Goal: Task Accomplishment & Management: Manage account settings

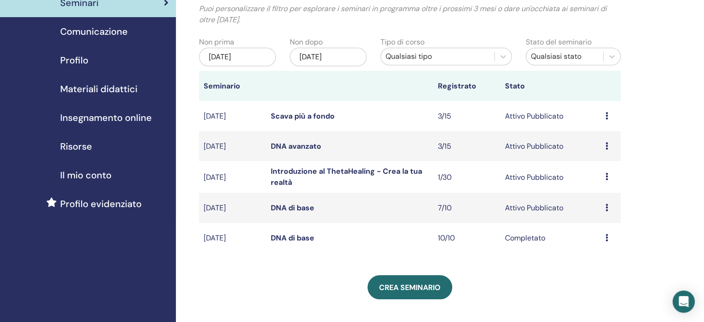
scroll to position [109, 0]
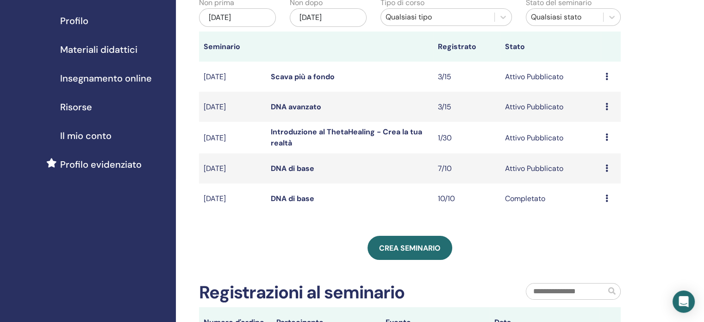
click at [292, 173] on font "DNA di base" at bounding box center [292, 168] width 43 height 10
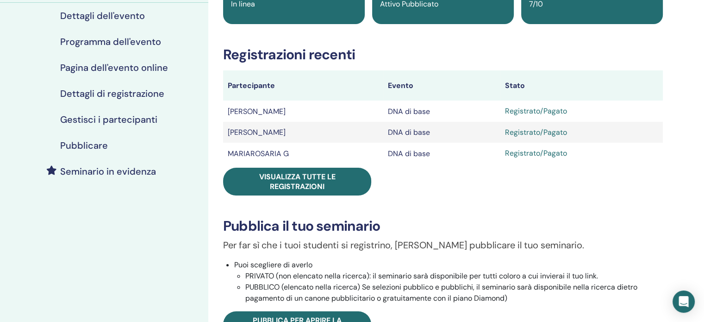
scroll to position [122, 0]
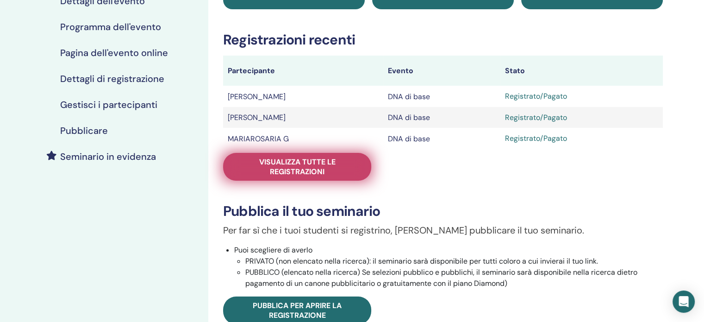
click at [303, 160] on font "Visualizza tutte le registrazioni" at bounding box center [297, 166] width 76 height 19
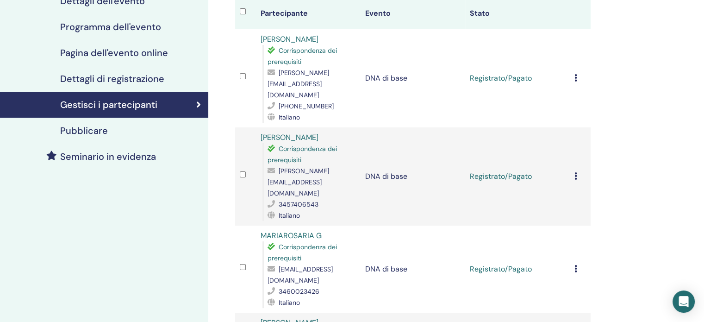
click at [574, 74] on icon at bounding box center [575, 77] width 3 height 7
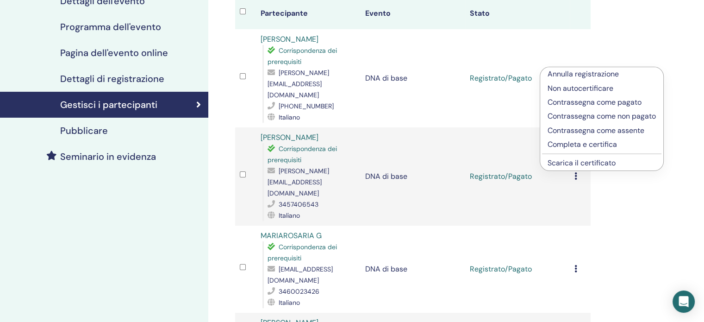
click at [588, 144] on font "Completa e certifica" at bounding box center [581, 144] width 69 height 10
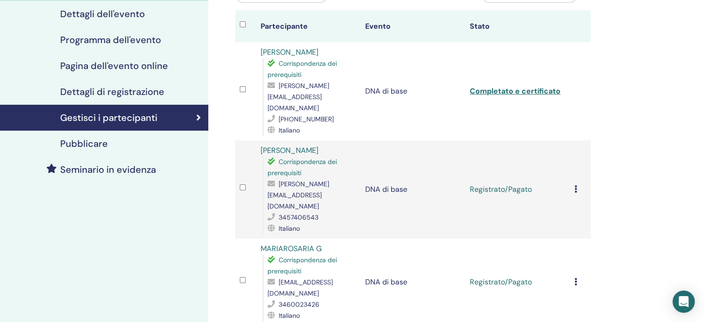
scroll to position [109, 0]
click at [575, 185] on icon at bounding box center [575, 188] width 3 height 7
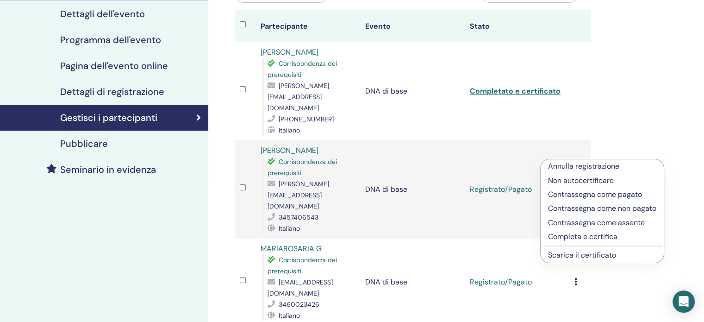
click at [583, 236] on font "Completa e certifica" at bounding box center [582, 236] width 69 height 10
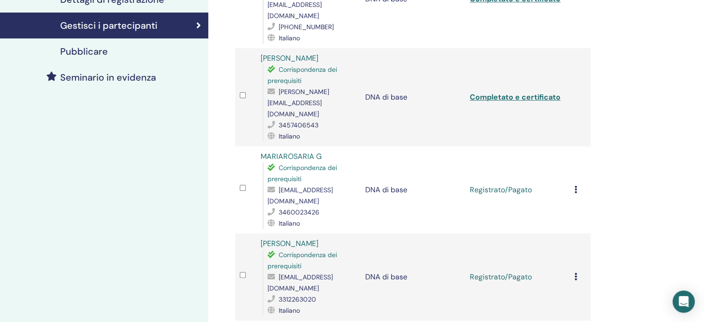
scroll to position [244, 0]
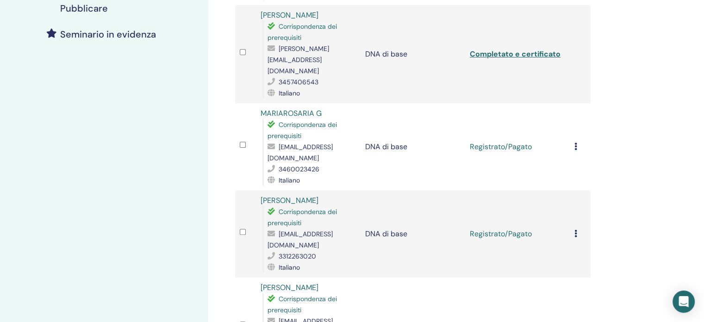
click at [576, 143] on icon at bounding box center [575, 146] width 3 height 7
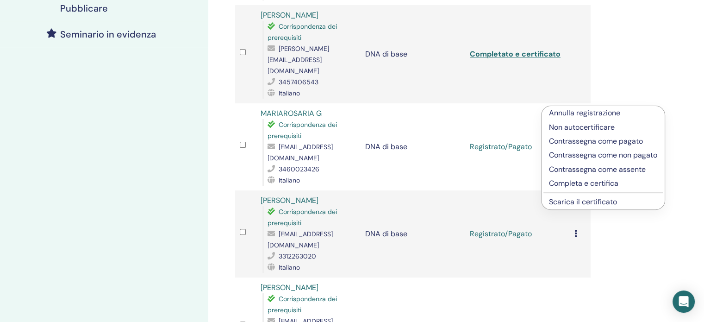
click at [587, 184] on font "Completa e certifica" at bounding box center [583, 183] width 69 height 10
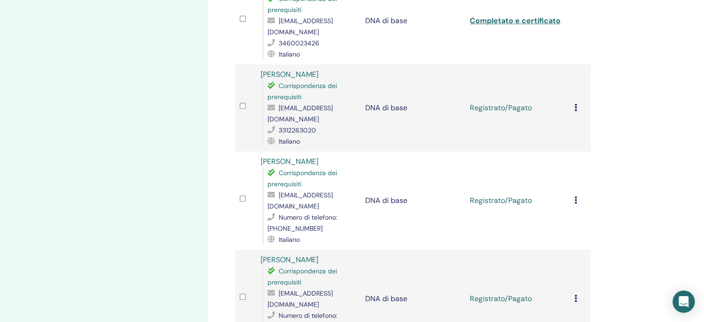
scroll to position [359, 0]
click at [576, 104] on icon at bounding box center [575, 107] width 3 height 7
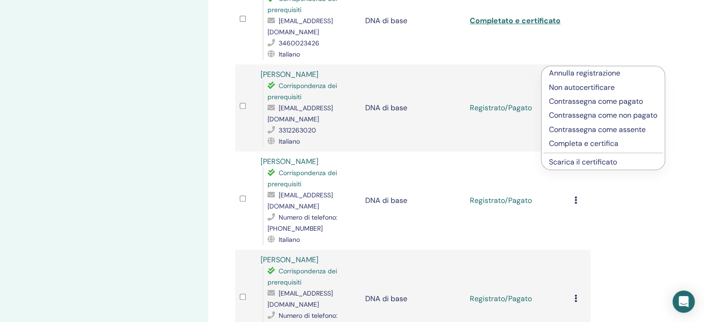
click at [600, 144] on font "Completa e certifica" at bounding box center [583, 143] width 69 height 10
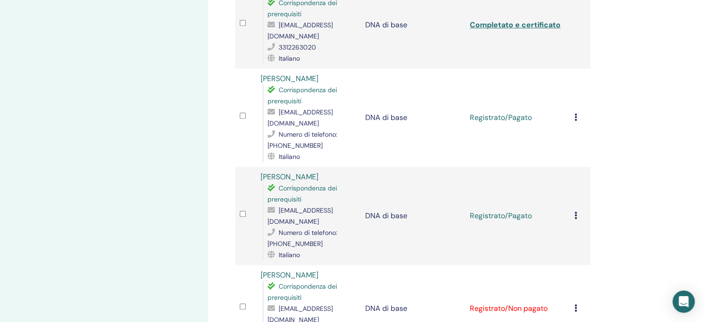
scroll to position [443, 0]
click at [574, 112] on icon at bounding box center [575, 115] width 3 height 7
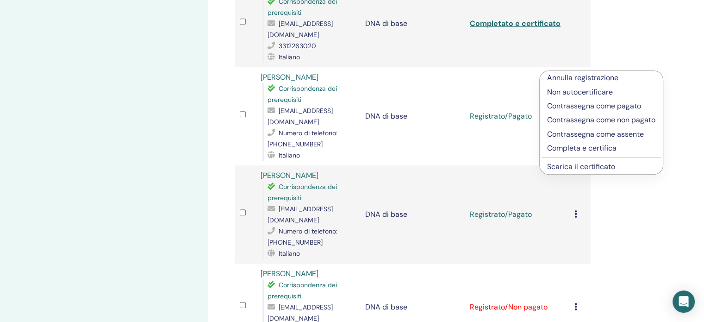
click at [591, 147] on font "Completa e certifica" at bounding box center [581, 148] width 69 height 10
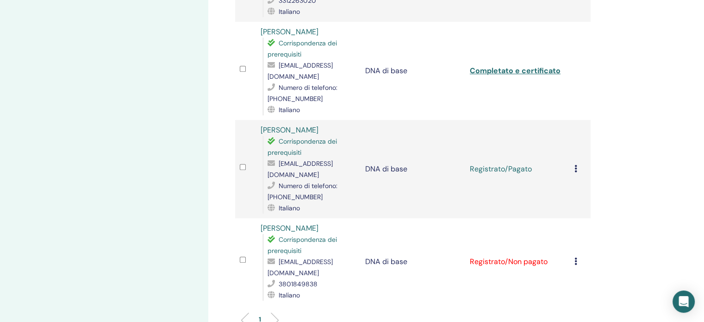
scroll to position [495, 0]
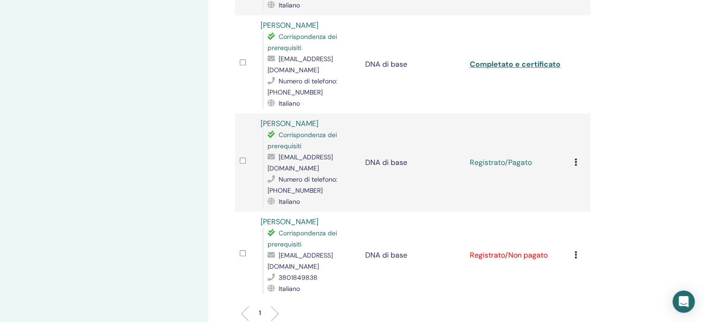
click at [574, 158] on icon at bounding box center [575, 161] width 3 height 7
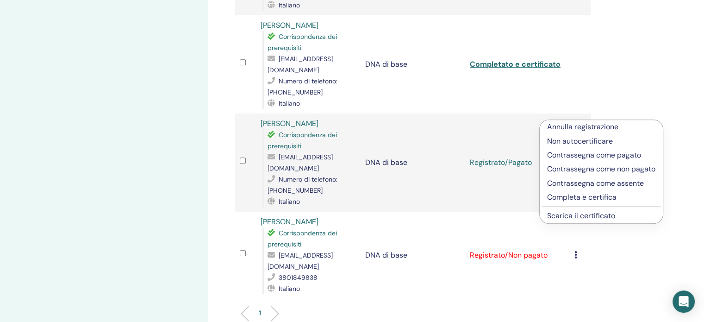
click at [581, 196] on font "Completa e certifica" at bounding box center [581, 197] width 69 height 10
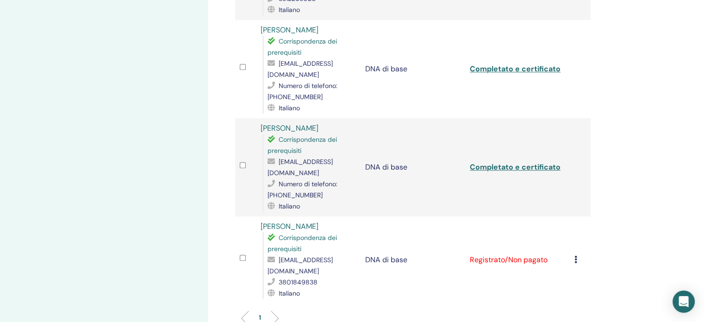
scroll to position [520, 0]
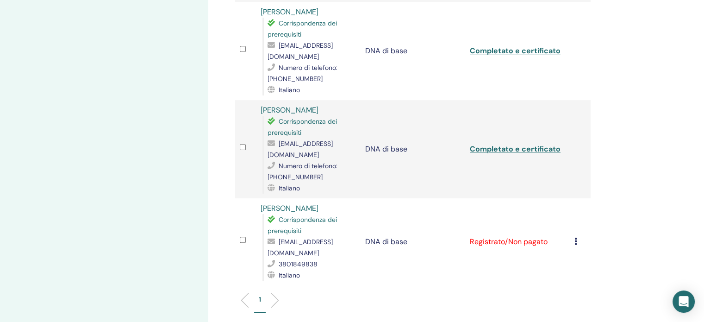
click at [577, 236] on div "[PERSON_NAME] registrazione Non autocertificare Contrassegna come pagato Contra…" at bounding box center [580, 241] width 12 height 11
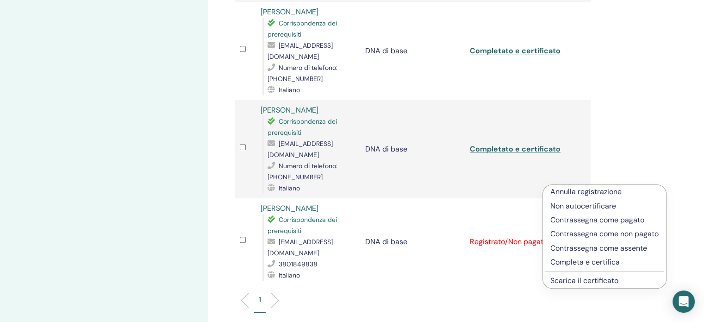
click at [574, 260] on font "Completa e certifica" at bounding box center [584, 262] width 69 height 10
